Goal: Navigation & Orientation: Understand site structure

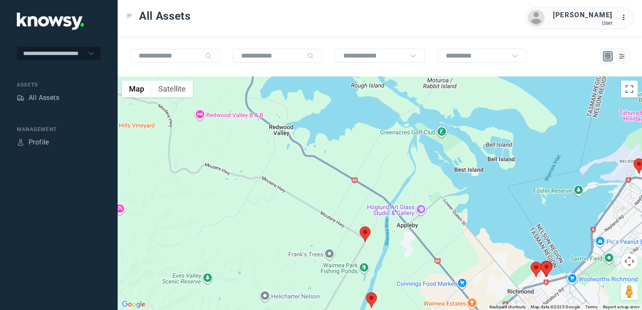
click at [366, 233] on img at bounding box center [365, 234] width 11 height 16
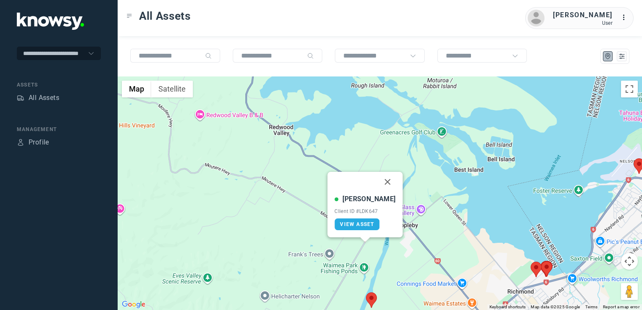
click at [379, 182] on button "Close" at bounding box center [388, 182] width 20 height 20
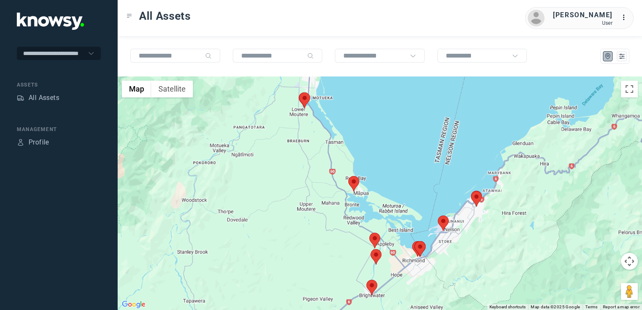
drag, startPoint x: 389, startPoint y: 245, endPoint x: 389, endPoint y: 237, distance: 8.4
click at [389, 238] on div "To navigate, press the arrow keys." at bounding box center [380, 193] width 524 height 234
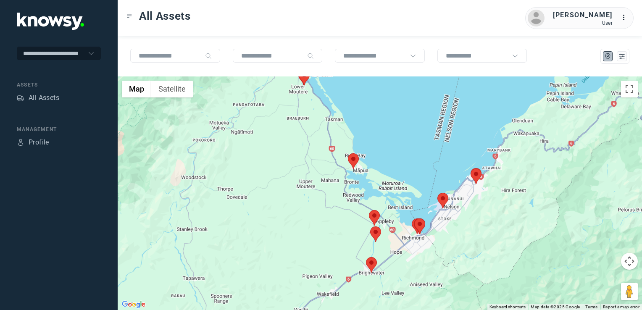
click at [373, 264] on img at bounding box center [371, 265] width 11 height 16
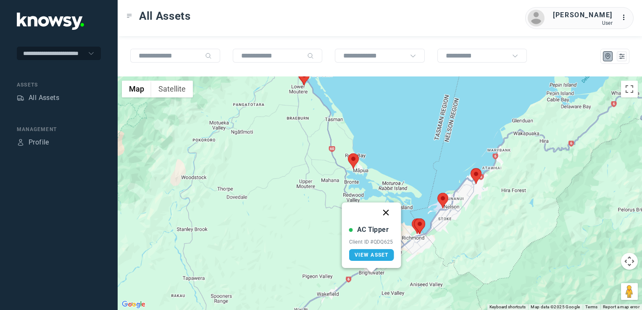
click at [385, 213] on button "Close" at bounding box center [386, 213] width 20 height 20
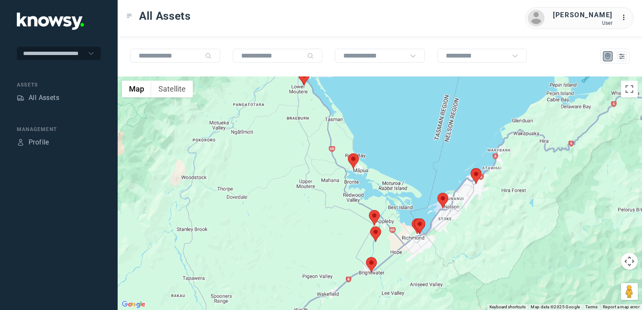
drag, startPoint x: 301, startPoint y: 174, endPoint x: 324, endPoint y: 225, distance: 56.2
click at [324, 225] on div "To navigate, press the arrow keys." at bounding box center [380, 193] width 524 height 234
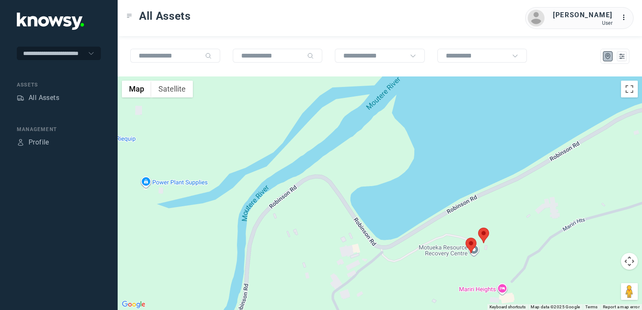
click at [485, 233] on img at bounding box center [483, 236] width 11 height 16
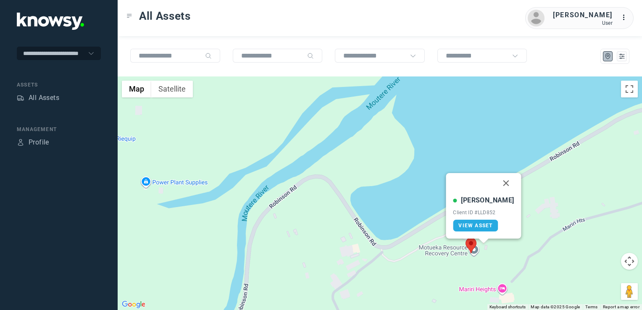
click at [473, 248] on img at bounding box center [471, 246] width 11 height 16
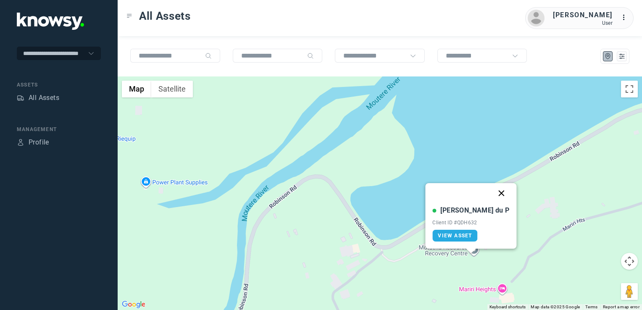
click at [492, 192] on button "Close" at bounding box center [502, 193] width 20 height 20
